Goal: Information Seeking & Learning: Learn about a topic

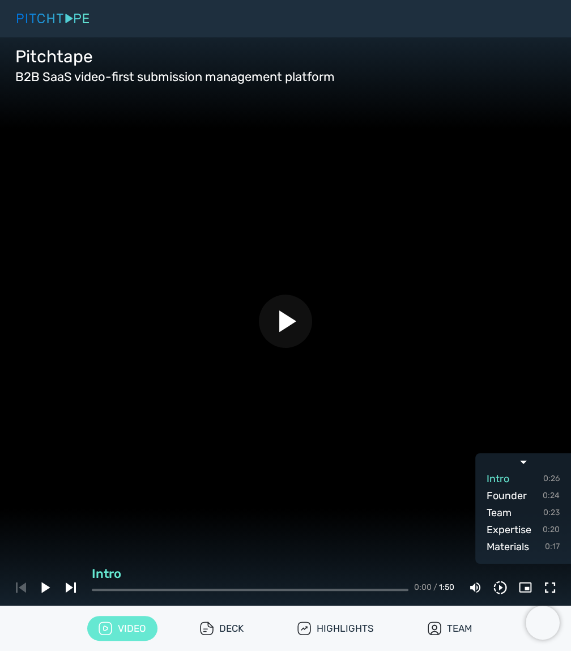
click at [292, 319] on icon "button" at bounding box center [287, 321] width 17 height 22
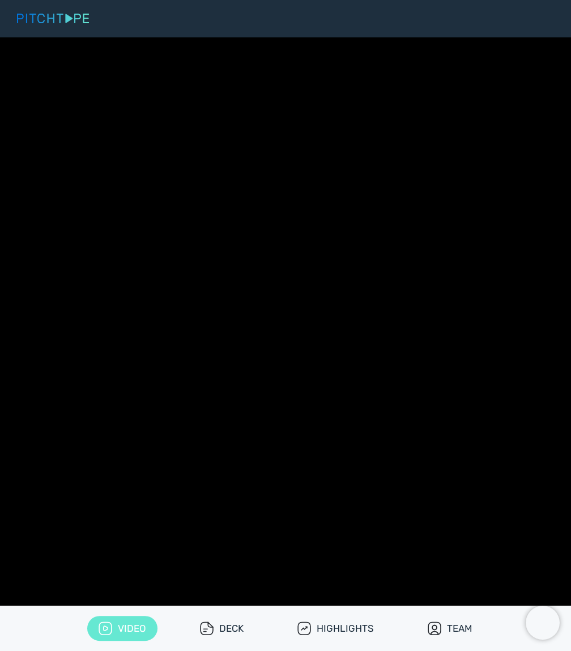
click at [510, 514] on span "Team" at bounding box center [499, 513] width 25 height 16
click at [513, 530] on span "Expertise" at bounding box center [509, 530] width 45 height 16
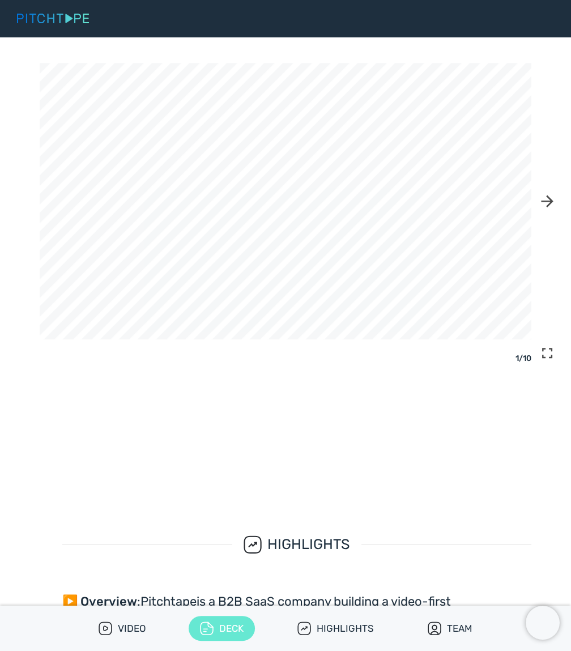
scroll to position [835, 0]
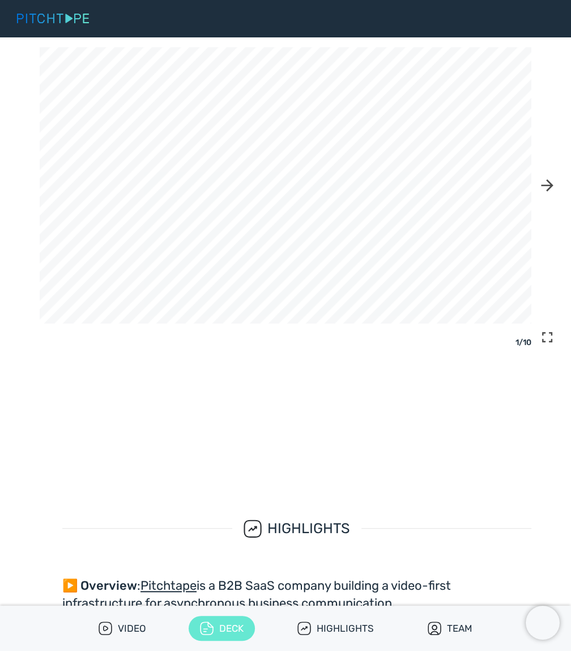
click at [553, 338] on icon "button" at bounding box center [547, 337] width 14 height 14
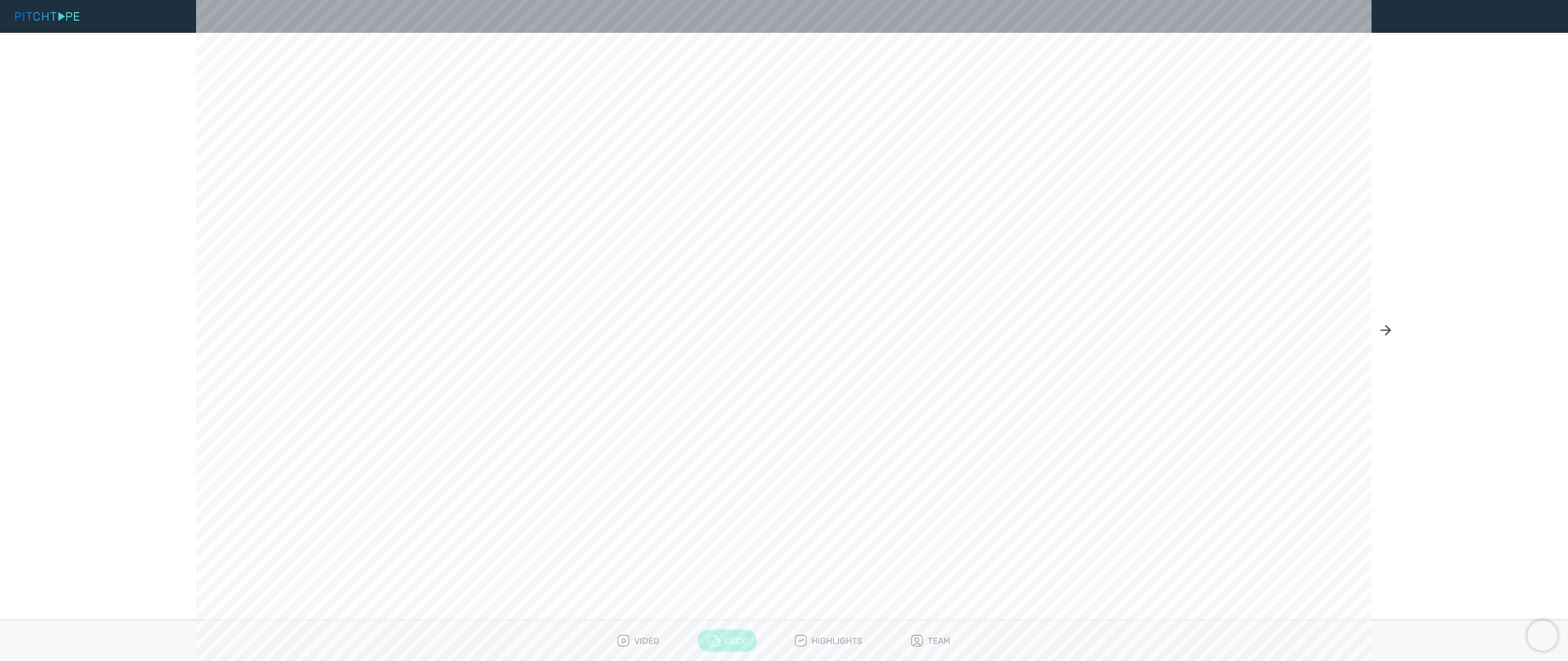
click at [508, 331] on icon "button" at bounding box center [1385, 331] width 11 height 11
click at [508, 332] on icon "button" at bounding box center [1385, 331] width 11 height 11
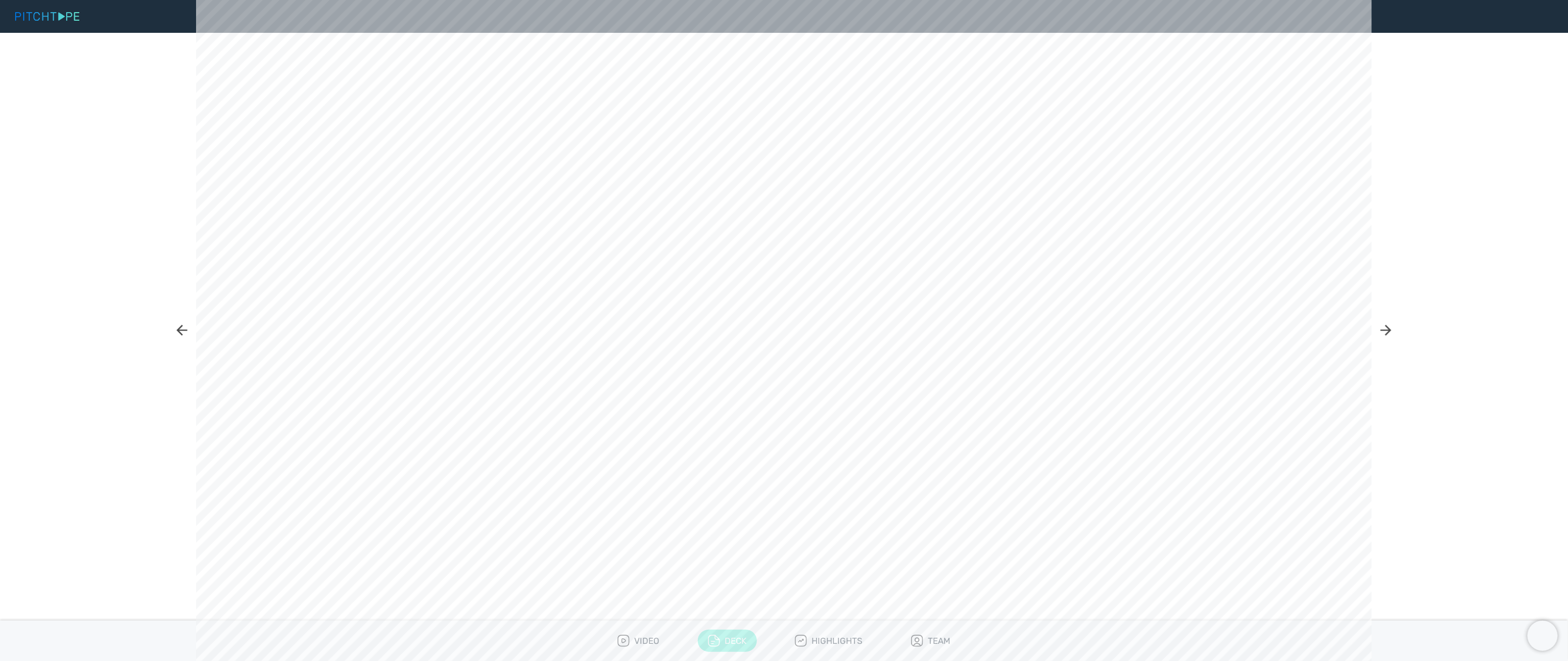
click at [508, 332] on icon "button" at bounding box center [1385, 331] width 11 height 11
click at [508, 331] on icon "button" at bounding box center [1385, 331] width 11 height 11
click at [508, 331] on div "10 / 10" at bounding box center [784, 330] width 1568 height 661
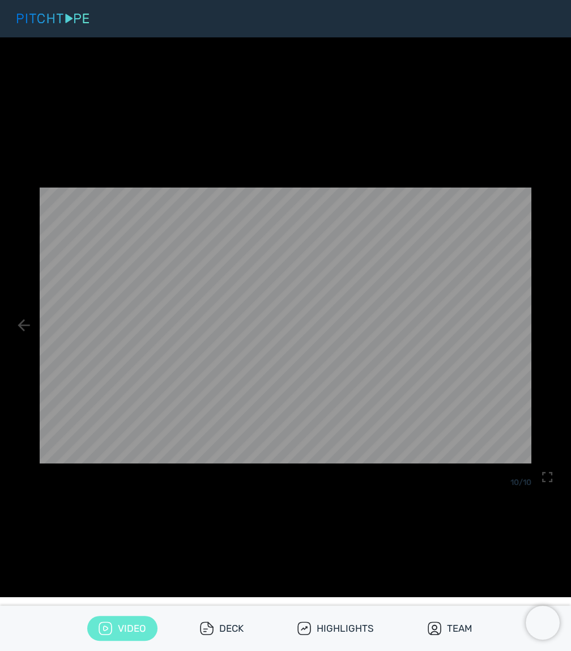
scroll to position [0, 0]
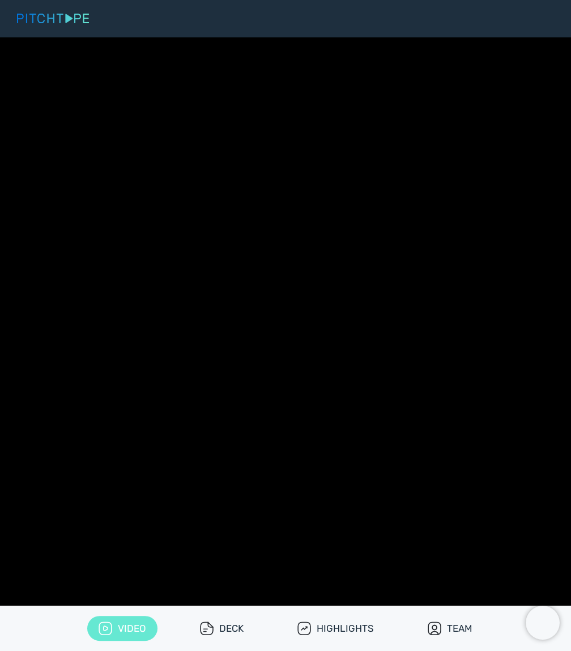
drag, startPoint x: 48, startPoint y: 591, endPoint x: 105, endPoint y: 556, distance: 66.8
click at [48, 591] on icon "button" at bounding box center [46, 587] width 8 height 10
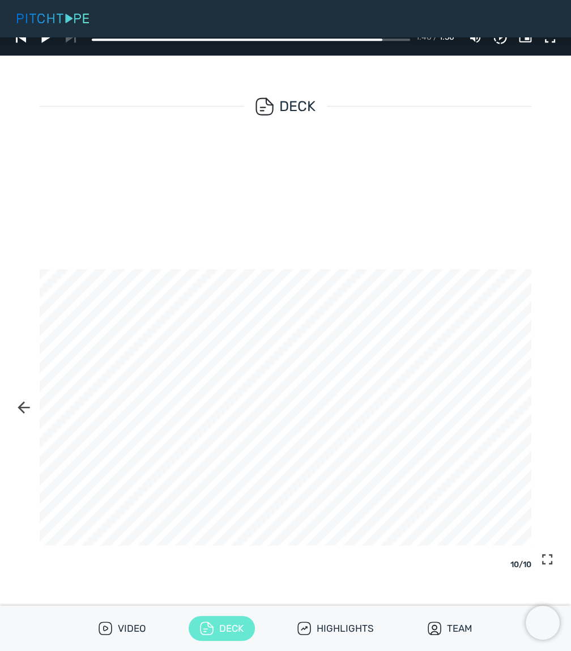
scroll to position [630, 0]
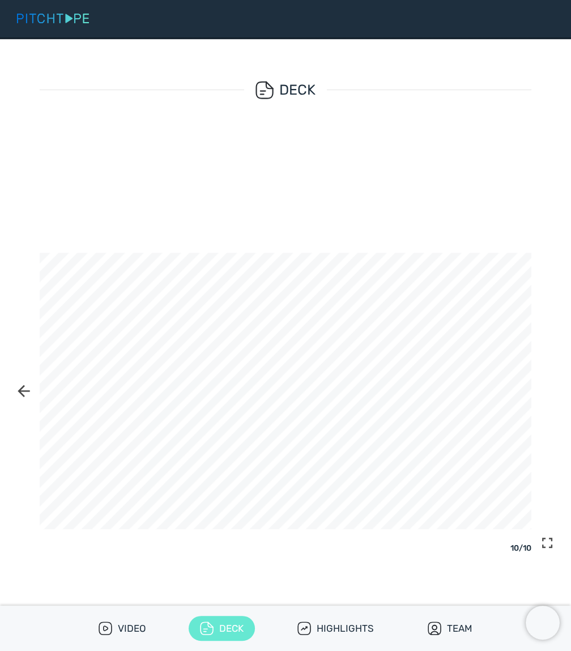
click at [27, 390] on icon "button" at bounding box center [24, 391] width 12 height 12
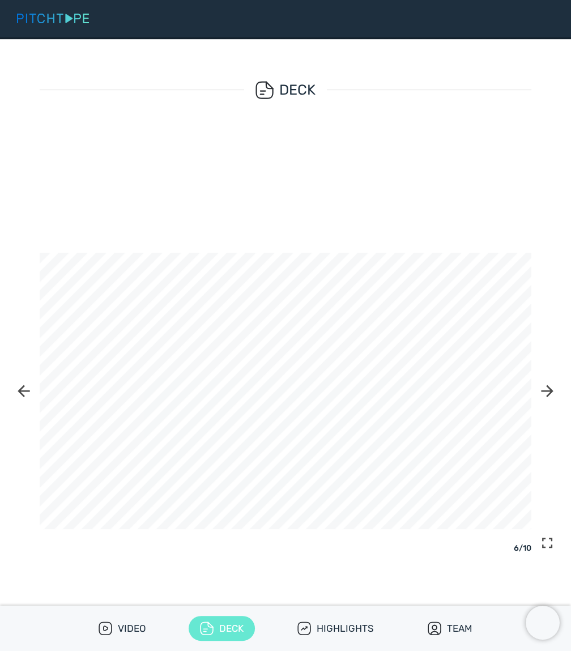
click at [27, 390] on icon "button" at bounding box center [24, 391] width 12 height 12
click at [27, 390] on div "vuesax/linear/document-text DECK 1 / 10" at bounding box center [285, 361] width 571 height 644
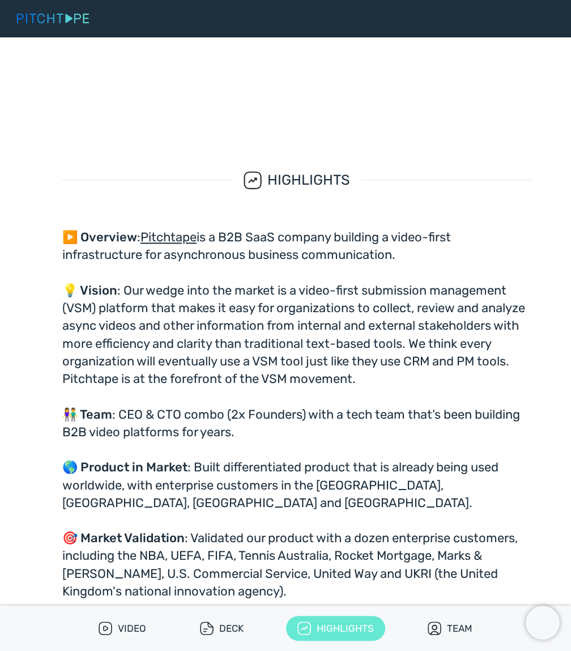
scroll to position [1196, 0]
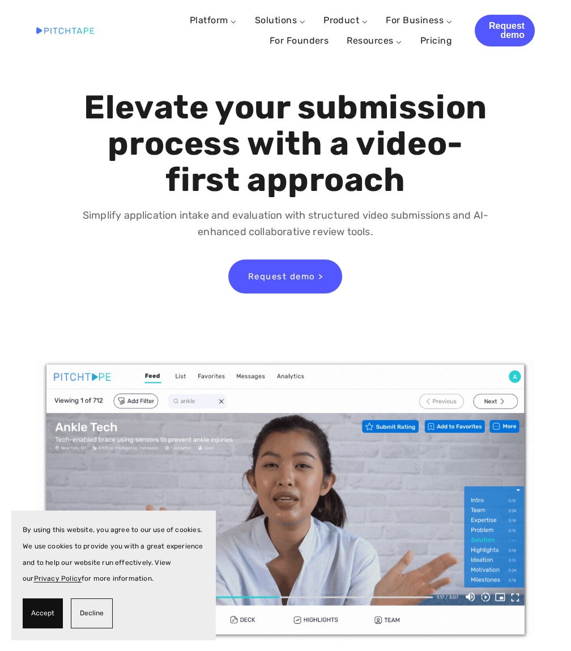
click at [97, 620] on span "Decline" at bounding box center [92, 613] width 24 height 16
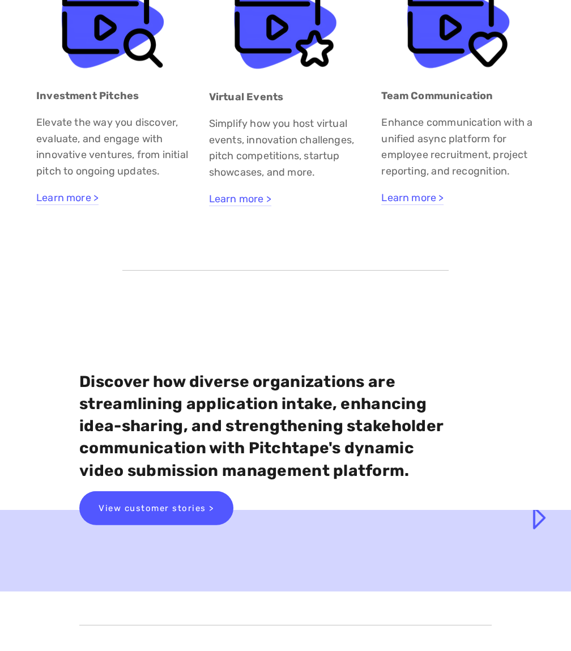
scroll to position [3501, 0]
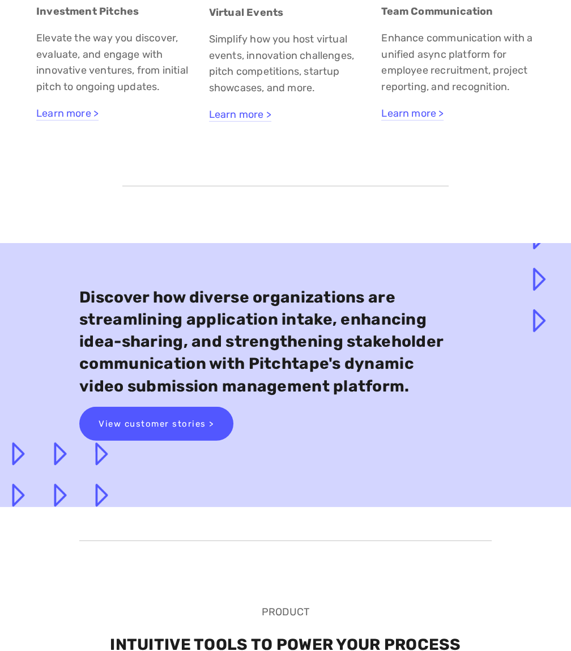
click at [430, 249] on div "Discover how diverse organizations are streamlining application intake, enhanci…" at bounding box center [285, 368] width 571 height 278
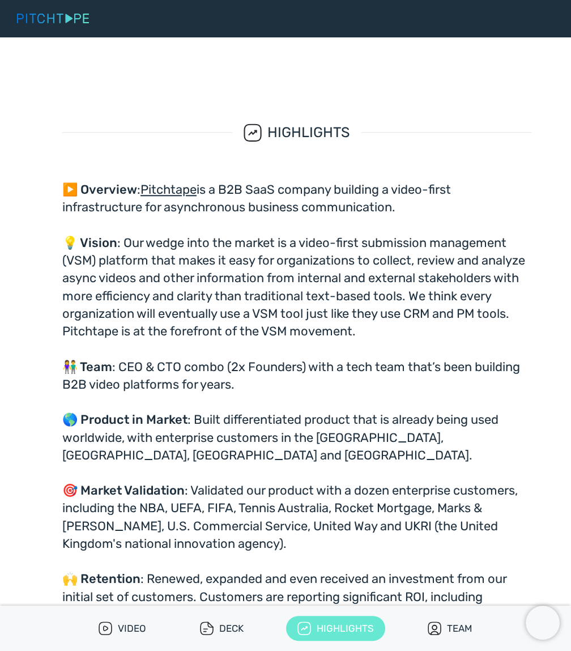
scroll to position [1145, 0]
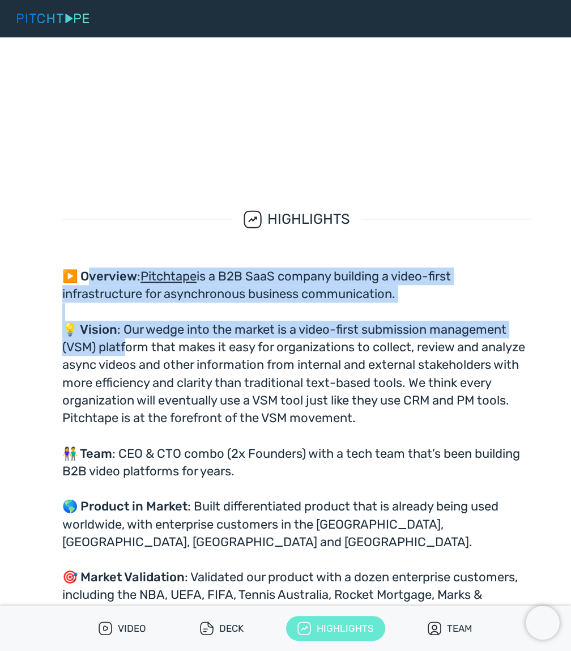
drag, startPoint x: 91, startPoint y: 275, endPoint x: 127, endPoint y: 352, distance: 84.9
click at [171, 221] on section "vuesax/linear/trend-up Highlights ▶️ Overview : Pitchtape is a B2B SaaS company…" at bounding box center [286, 641] width 492 height 845
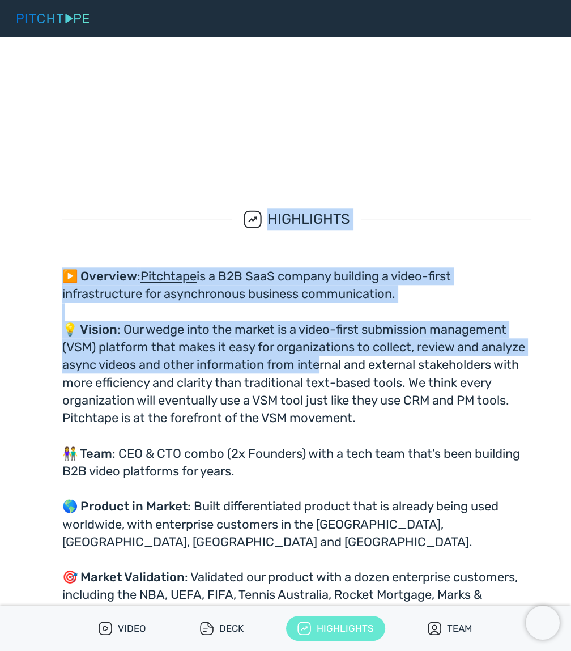
drag, startPoint x: 240, startPoint y: 213, endPoint x: 325, endPoint y: 370, distance: 178.9
click at [325, 370] on section "vuesax/linear/trend-up Highlights ▶️ Overview : Pitchtape is a B2B SaaS company…" at bounding box center [286, 641] width 492 height 845
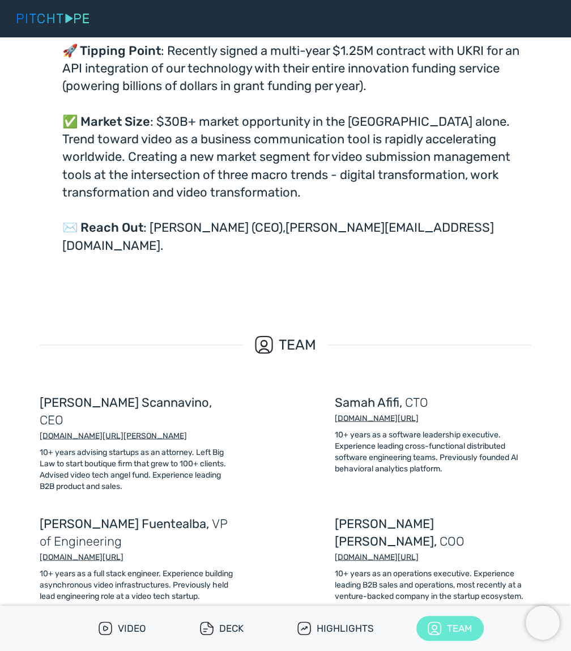
scroll to position [1957, 0]
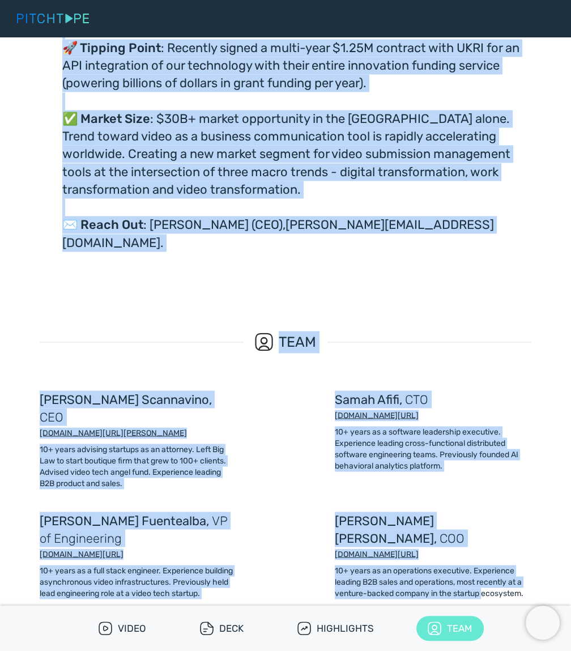
click at [484, 548] on article "Matt Echols , COO www.linkedin.com/in/matt-echols-74928317/ 10+ years as an ope…" at bounding box center [433, 554] width 197 height 87
copy article "Highlights ▶️ Overview : Pitchtape is a B2B SaaS company building a video-first…"
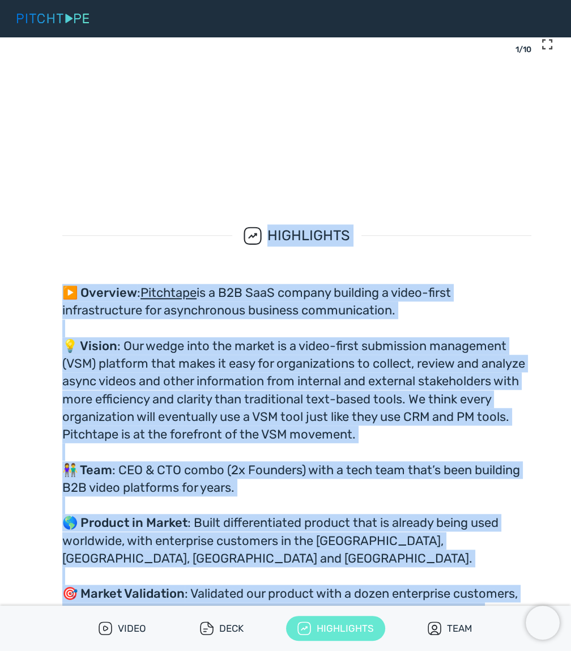
scroll to position [1081, 0]
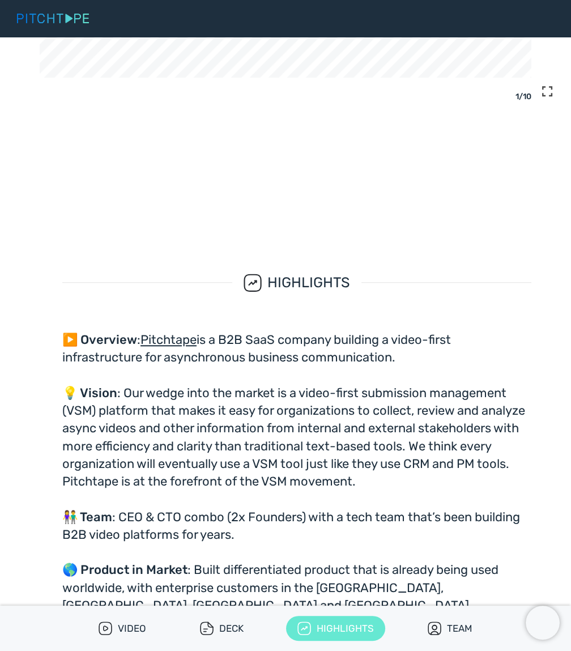
drag, startPoint x: 237, startPoint y: 283, endPoint x: 264, endPoint y: 282, distance: 27.2
click at [264, 282] on div "vuesax/linear/trend-up Highlights" at bounding box center [296, 282] width 129 height 22
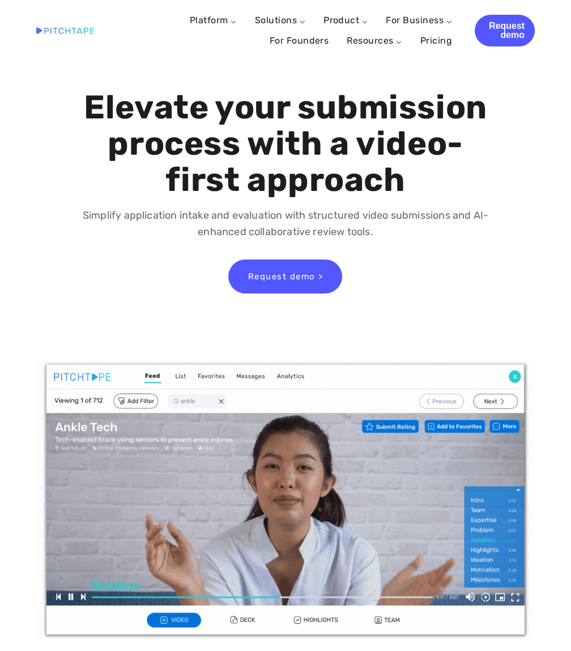
click at [134, 302] on div "Request demo >" at bounding box center [285, 276] width 345 height 53
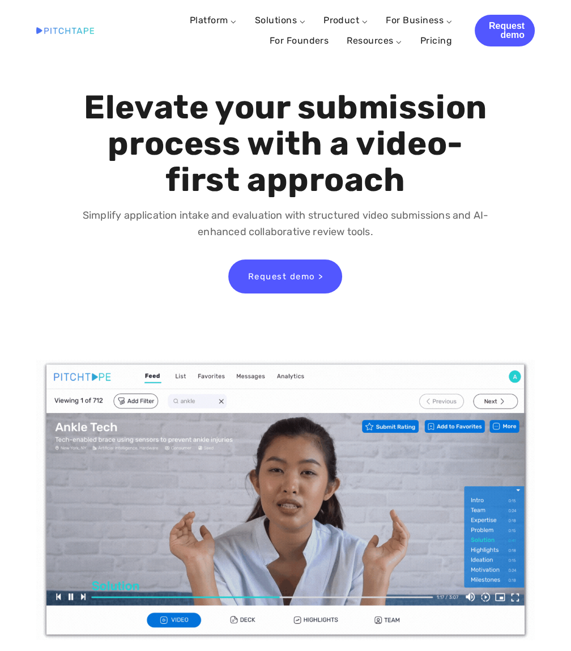
click at [166, 330] on div "Elevate your submission process with a video-first approach Simplify applicatio…" at bounding box center [285, 196] width 571 height 270
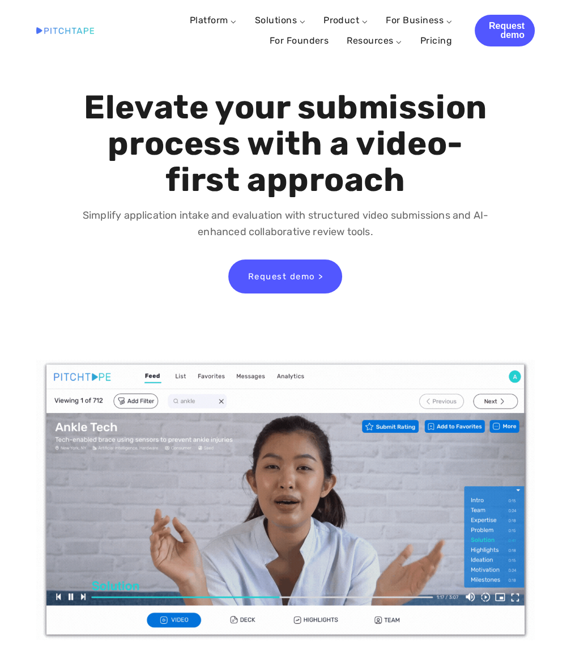
click at [450, 249] on div "Simplify application intake and evaluation with structured video submissions an…" at bounding box center [286, 224] width 432 height 52
